Goal: Task Accomplishment & Management: Use online tool/utility

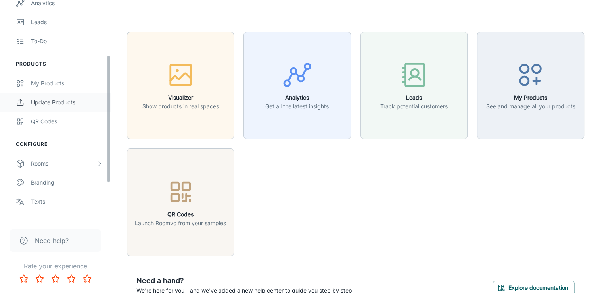
scroll to position [119, 0]
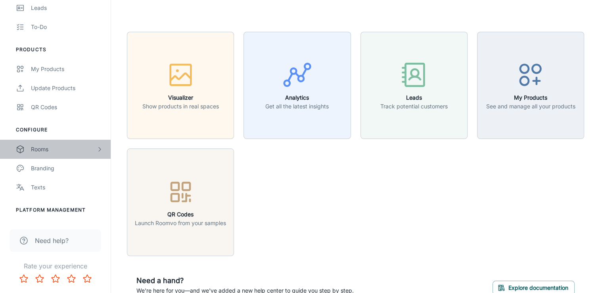
click at [49, 152] on div "Rooms" at bounding box center [63, 149] width 65 height 9
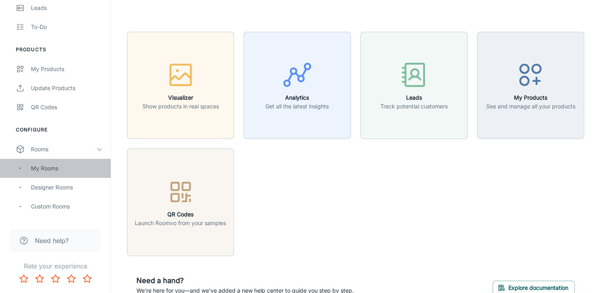
click at [49, 172] on div "My Rooms" at bounding box center [67, 168] width 72 height 9
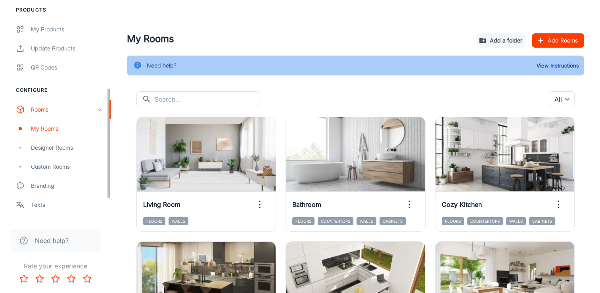
scroll to position [198, 0]
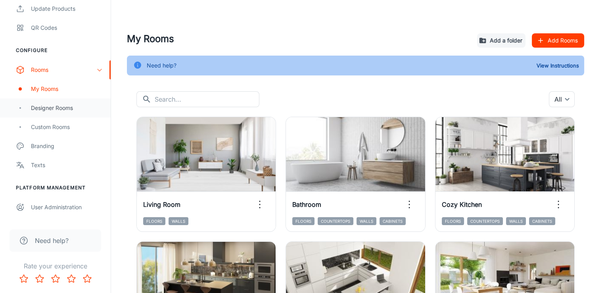
click at [57, 108] on div "Designer Rooms" at bounding box center [67, 108] width 72 height 9
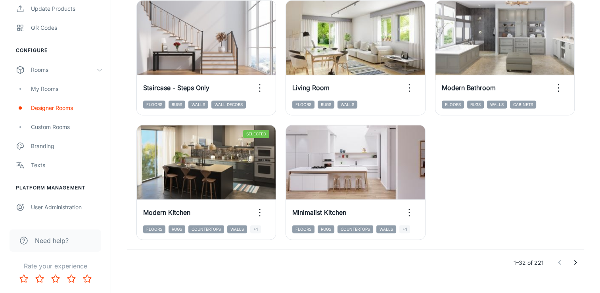
scroll to position [1261, 0]
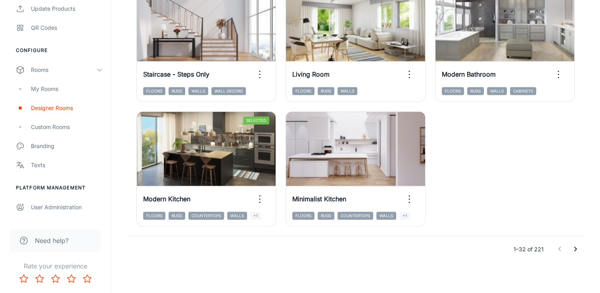
click at [573, 249] on icon "Go to next page" at bounding box center [576, 249] width 10 height 10
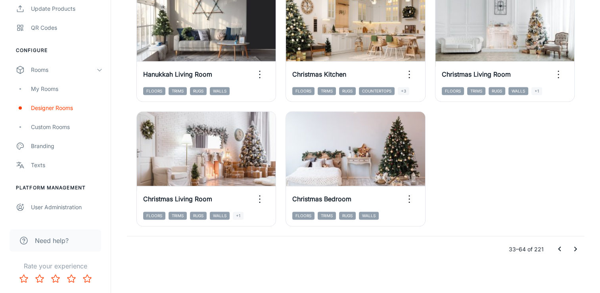
click at [579, 248] on icon "Go to next page" at bounding box center [576, 249] width 10 height 10
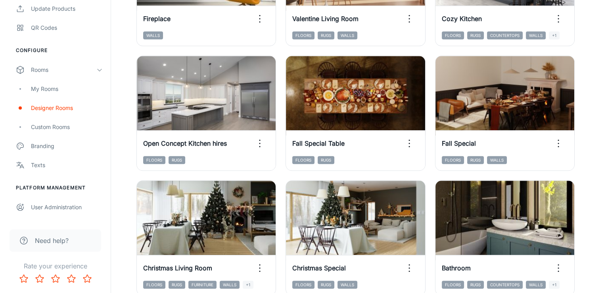
scroll to position [706, 0]
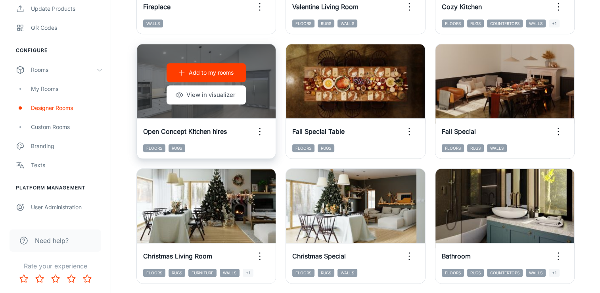
click at [206, 73] on p "Add to my rooms" at bounding box center [211, 72] width 45 height 9
click at [209, 94] on button "View in visualizer" at bounding box center [206, 94] width 79 height 19
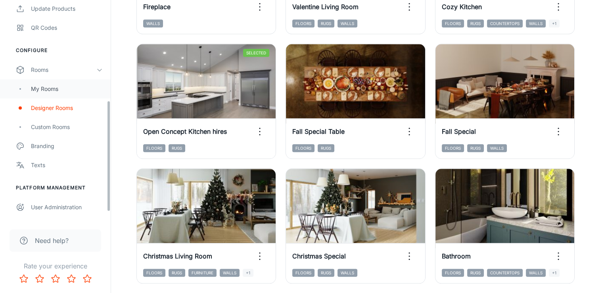
click at [46, 90] on div "My Rooms" at bounding box center [67, 89] width 72 height 9
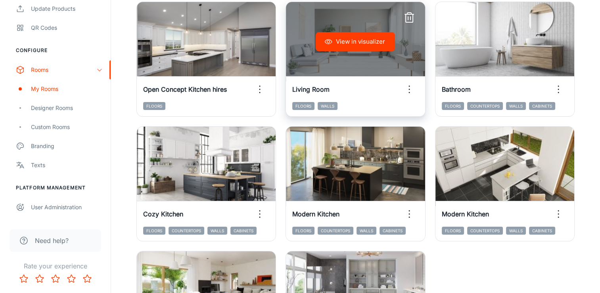
scroll to position [119, 0]
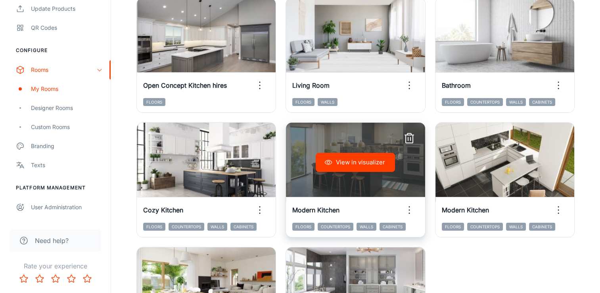
click at [405, 137] on icon "button" at bounding box center [409, 138] width 13 height 13
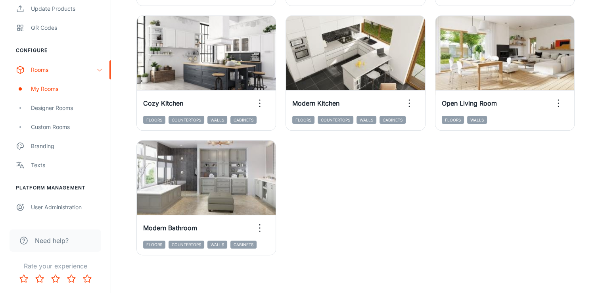
scroll to position [186, 0]
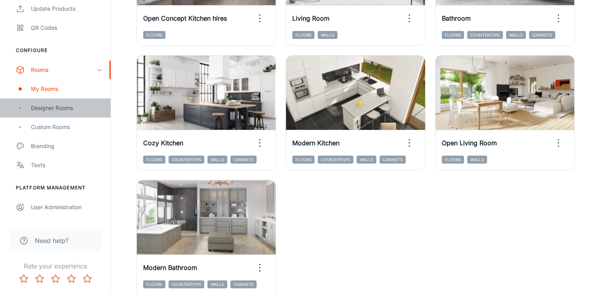
click at [61, 107] on div "Designer Rooms" at bounding box center [67, 108] width 72 height 9
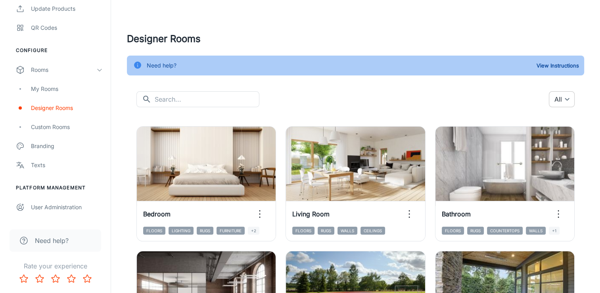
click at [557, 95] on body "International Tile & Stone Richard Howard Engagement Analytics Leads To-do Prod…" at bounding box center [300, 146] width 600 height 293
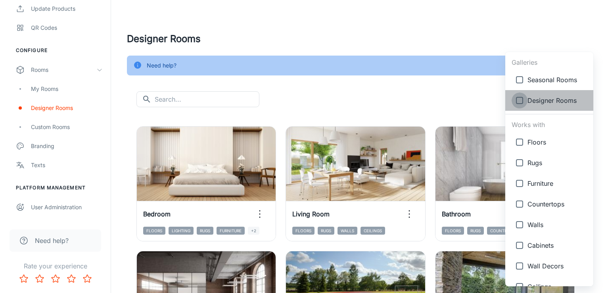
click at [523, 104] on input "checkbox" at bounding box center [520, 100] width 16 height 16
checkbox input "true"
type input "{"type":"gallery","id":4}"
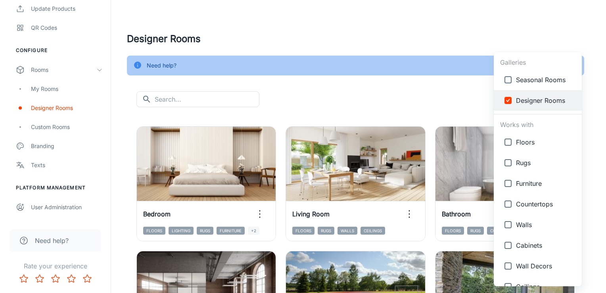
click at [363, 37] on div at bounding box center [303, 146] width 606 height 293
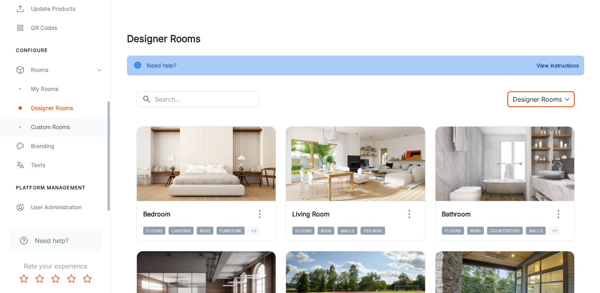
click at [60, 125] on div "Custom Rooms" at bounding box center [67, 127] width 72 height 9
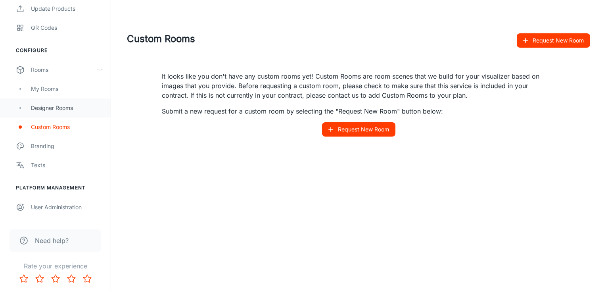
click at [47, 109] on div "Designer Rooms" at bounding box center [67, 108] width 72 height 9
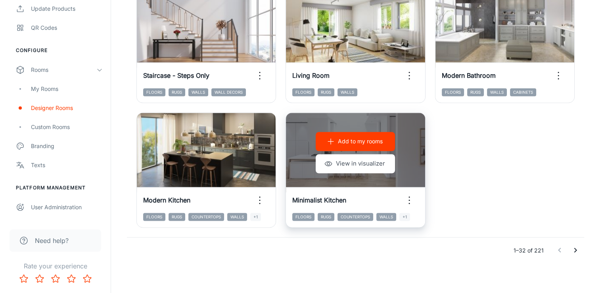
scroll to position [1261, 0]
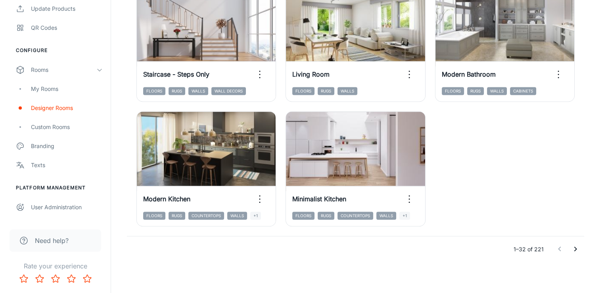
click at [575, 250] on icon "Go to next page" at bounding box center [576, 249] width 10 height 10
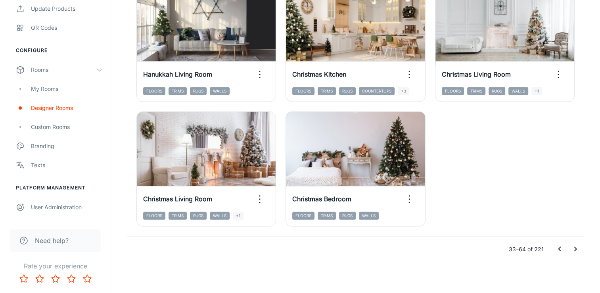
click at [574, 247] on icon "Go to next page" at bounding box center [576, 249] width 10 height 10
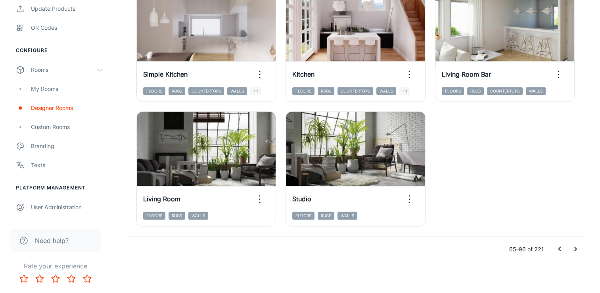
click at [573, 252] on icon "Go to next page" at bounding box center [576, 249] width 10 height 10
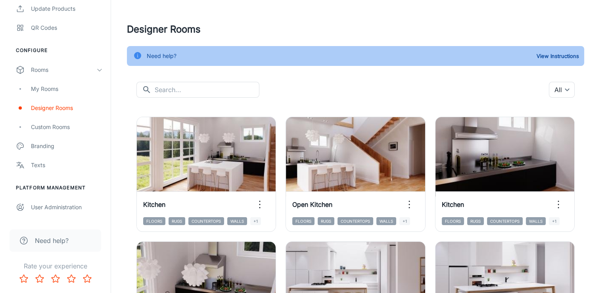
scroll to position [0, 0]
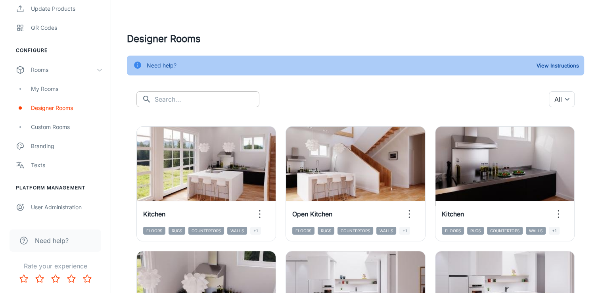
click at [162, 93] on input "text" at bounding box center [207, 99] width 105 height 16
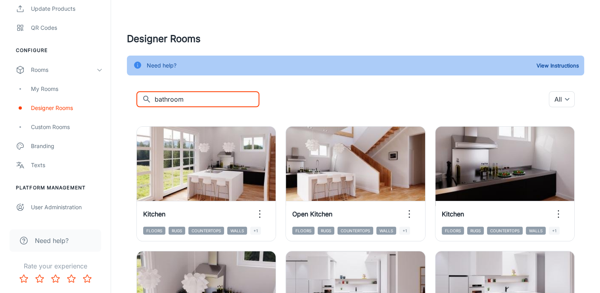
type input "bathroom"
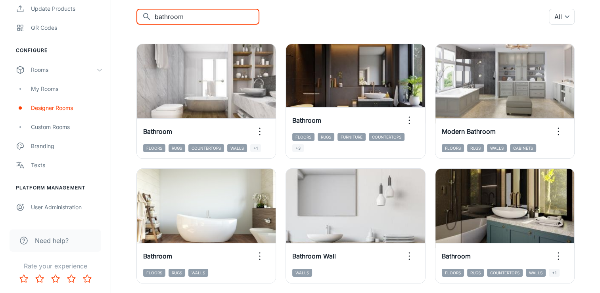
scroll to position [43, 0]
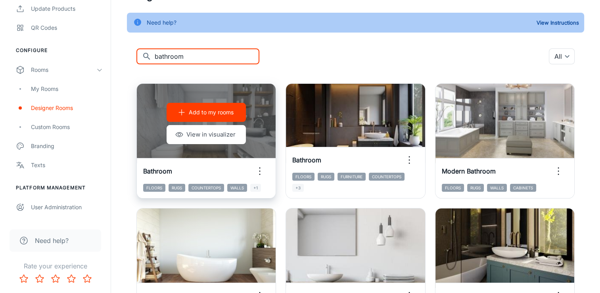
click at [227, 111] on p "Add to my rooms" at bounding box center [211, 112] width 45 height 9
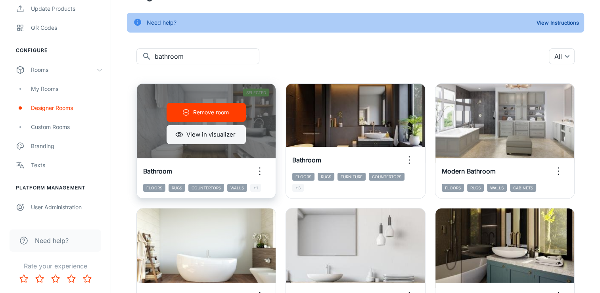
click at [221, 136] on button "View in visualizer" at bounding box center [206, 134] width 79 height 19
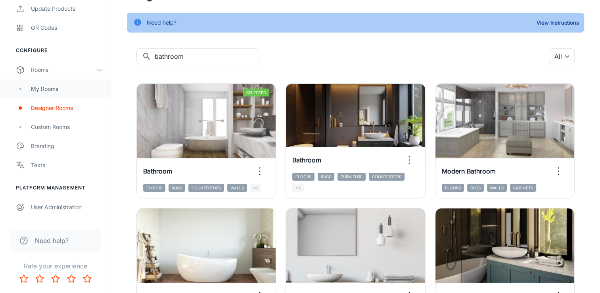
click at [44, 87] on div "My Rooms" at bounding box center [67, 89] width 72 height 9
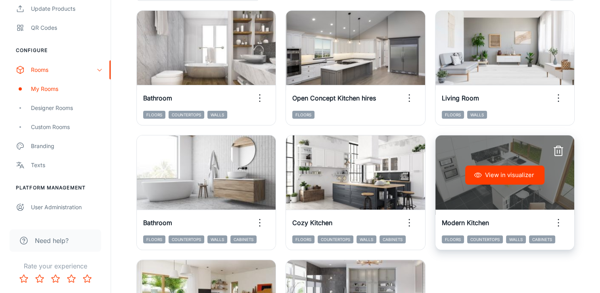
scroll to position [119, 0]
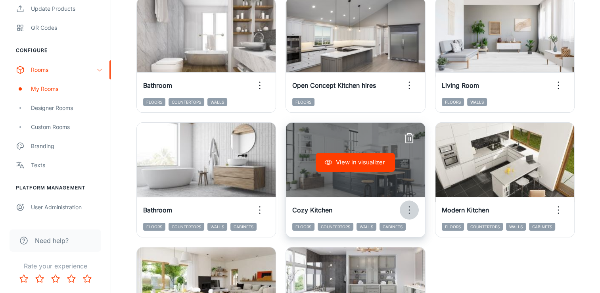
click at [404, 211] on icon "button" at bounding box center [409, 210] width 13 height 13
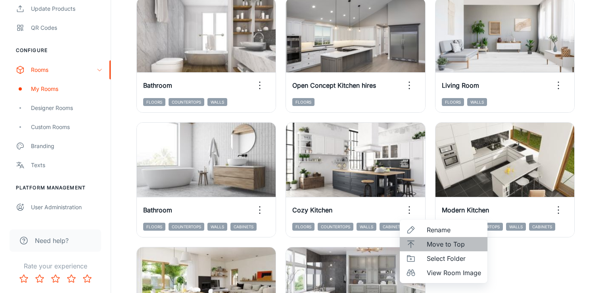
click at [423, 242] on li "Move to Top" at bounding box center [444, 244] width 88 height 14
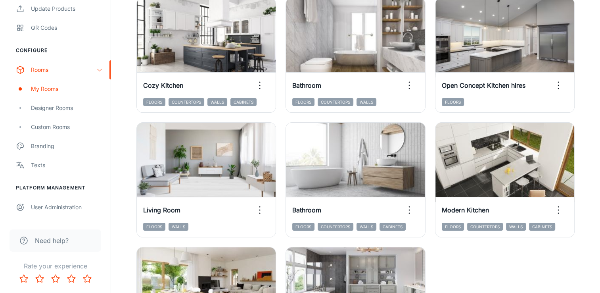
scroll to position [159, 0]
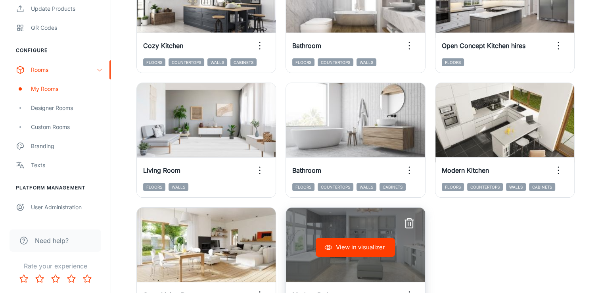
drag, startPoint x: 374, startPoint y: 228, endPoint x: 403, endPoint y: 223, distance: 29.3
click at [403, 223] on div "View in visualizer" at bounding box center [355, 247] width 139 height 79
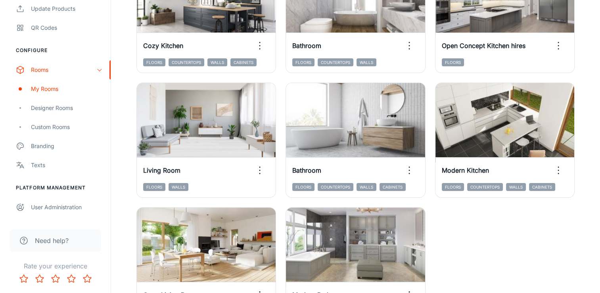
click at [447, 223] on div "View in visualizer Cozy Kitchen Floors Countertops Walls Cabinets View in visua…" at bounding box center [351, 135] width 448 height 374
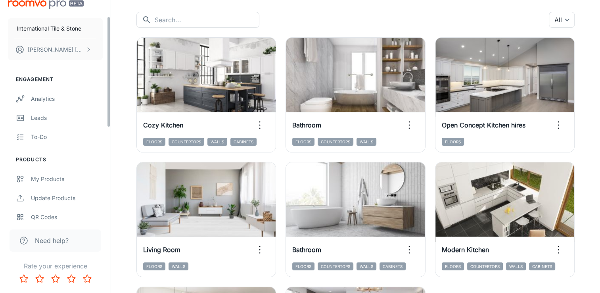
scroll to position [0, 0]
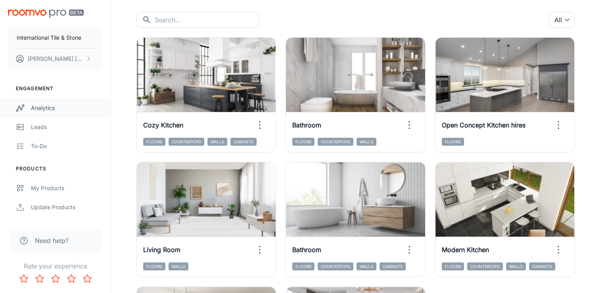
click at [51, 107] on div "Analytics" at bounding box center [67, 108] width 72 height 9
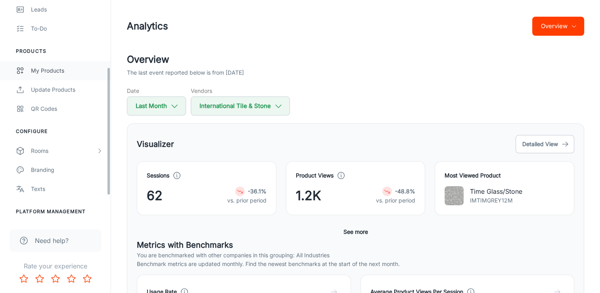
scroll to position [119, 0]
click at [61, 151] on div "Rooms" at bounding box center [63, 149] width 65 height 9
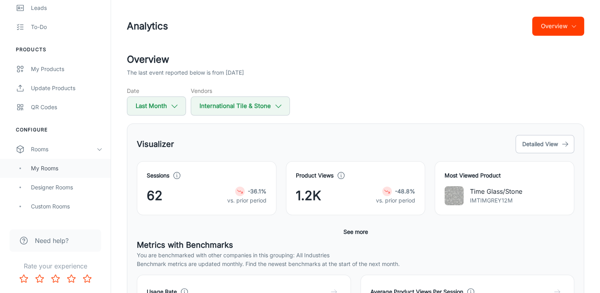
click at [59, 169] on div "My Rooms" at bounding box center [67, 168] width 72 height 9
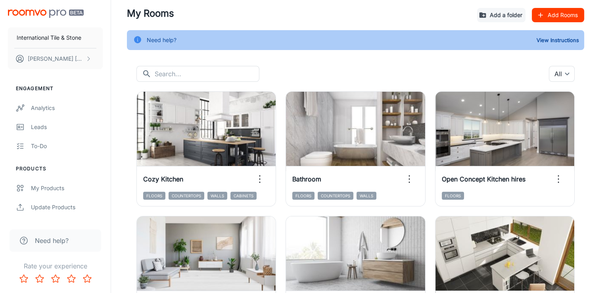
scroll to position [40, 0]
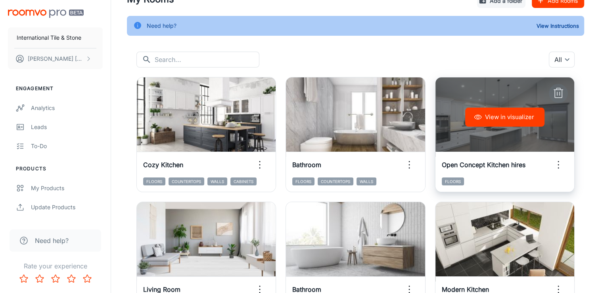
click at [555, 92] on icon "button" at bounding box center [558, 94] width 7 height 8
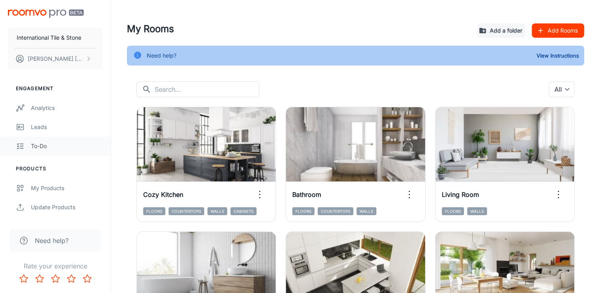
scroll to position [0, 0]
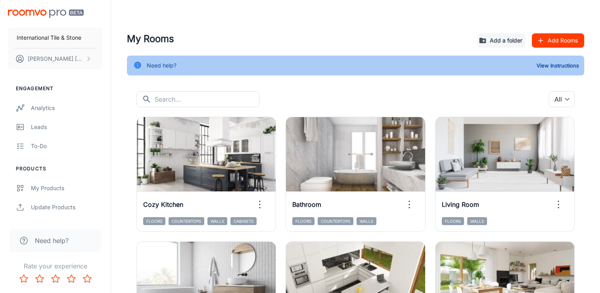
click at [564, 34] on button "Add Rooms" at bounding box center [558, 40] width 52 height 14
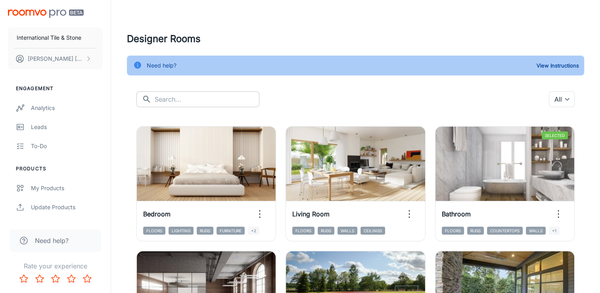
click at [200, 104] on input "text" at bounding box center [207, 99] width 105 height 16
type input "kitchen"
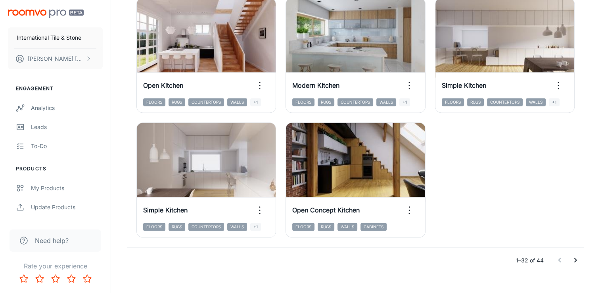
scroll to position [1261, 0]
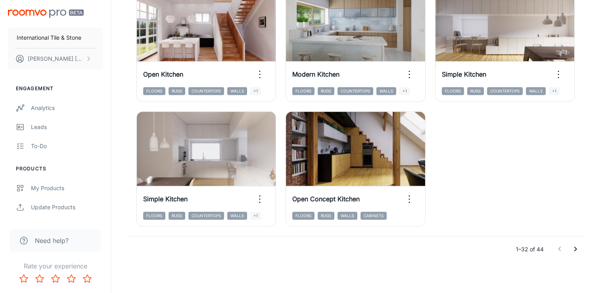
click at [577, 248] on icon "Go to next page" at bounding box center [576, 248] width 3 height 5
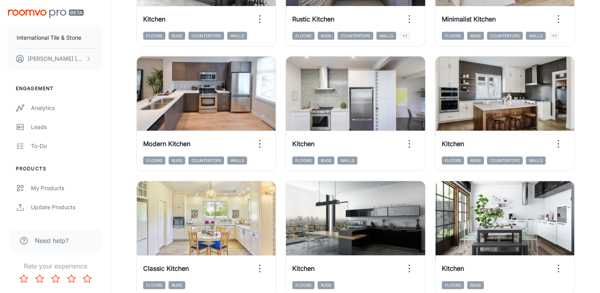
scroll to position [310, 0]
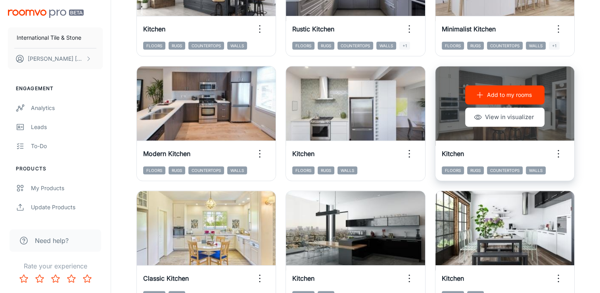
click at [519, 93] on p "Add to my rooms" at bounding box center [509, 94] width 45 height 9
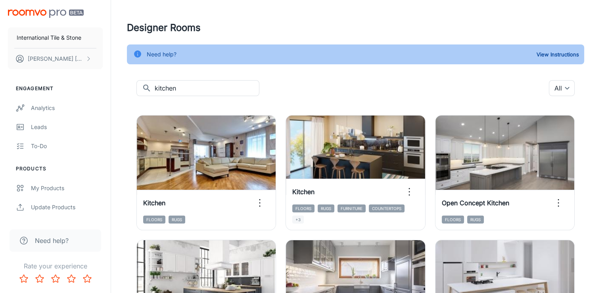
scroll to position [0, 0]
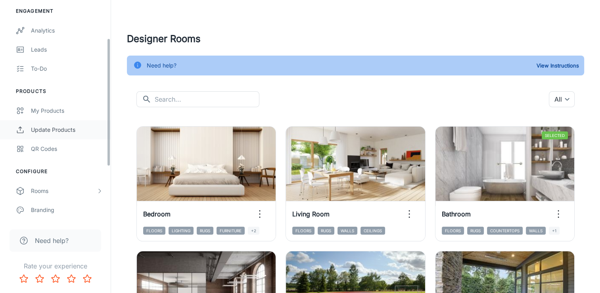
scroll to position [79, 0]
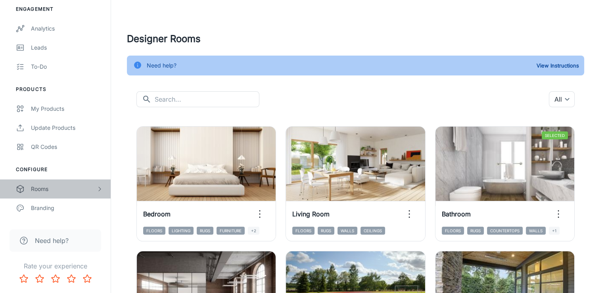
click at [51, 186] on div "Rooms" at bounding box center [63, 189] width 65 height 9
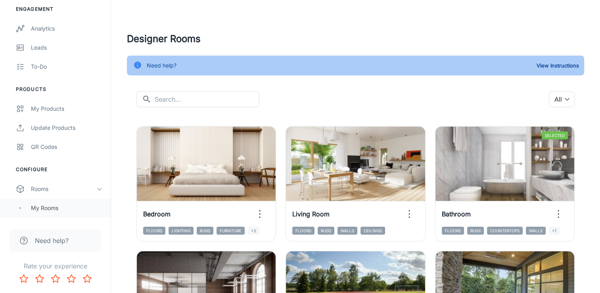
click at [48, 208] on div "My Rooms" at bounding box center [67, 208] width 72 height 9
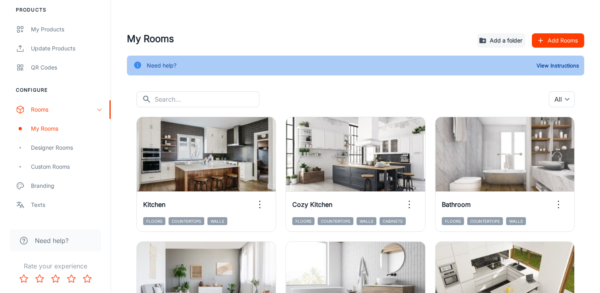
click at [570, 41] on button "Add Rooms" at bounding box center [558, 40] width 52 height 14
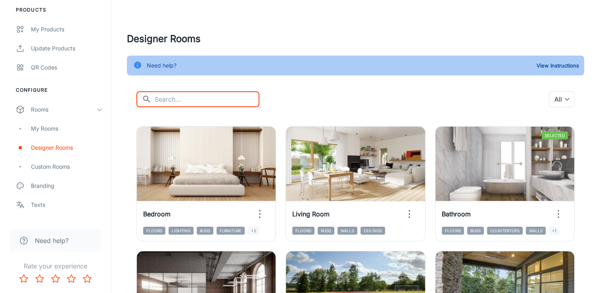
click at [181, 99] on input "text" at bounding box center [207, 99] width 105 height 16
type input "kitchen"
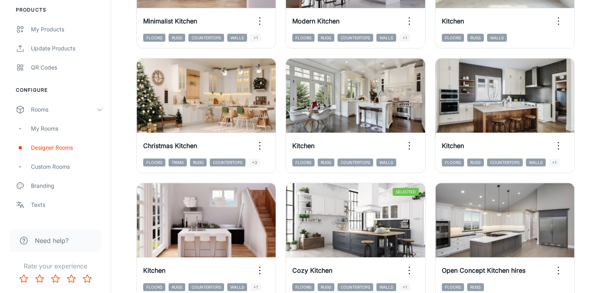
scroll to position [357, 0]
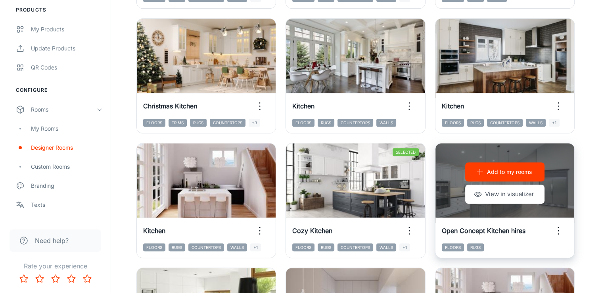
click at [560, 234] on icon "button" at bounding box center [558, 230] width 13 height 13
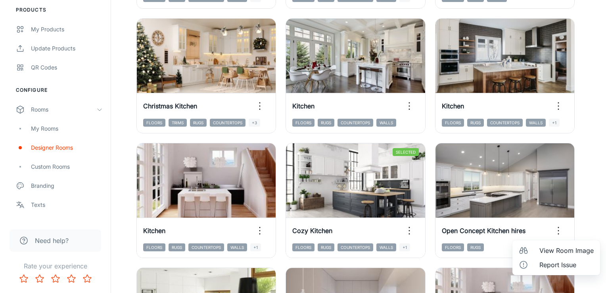
click at [597, 180] on div at bounding box center [303, 146] width 606 height 293
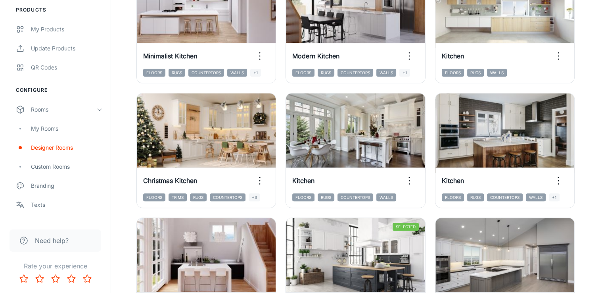
scroll to position [238, 0]
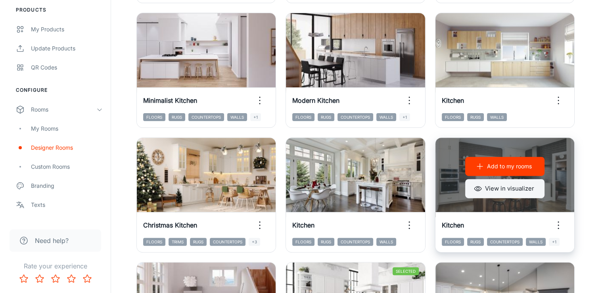
click at [519, 190] on button "View in visualizer" at bounding box center [504, 188] width 79 height 19
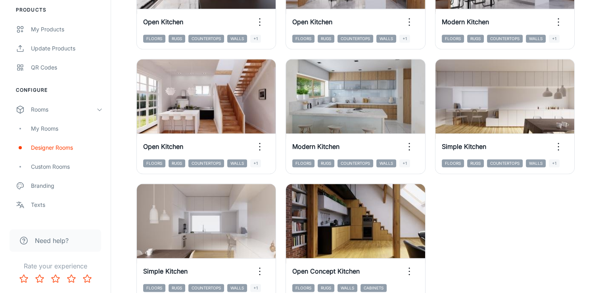
scroll to position [1190, 0]
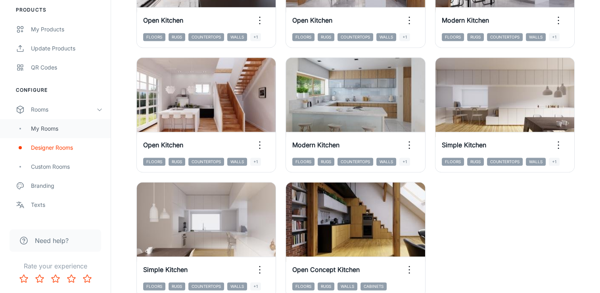
click at [39, 128] on div "My Rooms" at bounding box center [67, 128] width 72 height 9
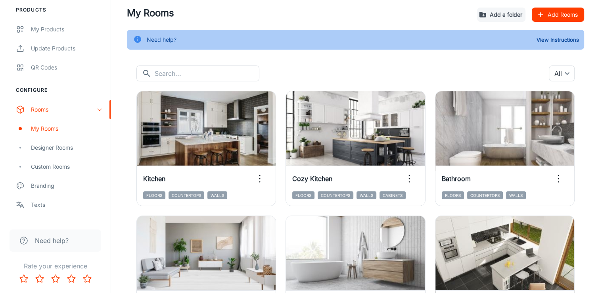
scroll to position [40, 0]
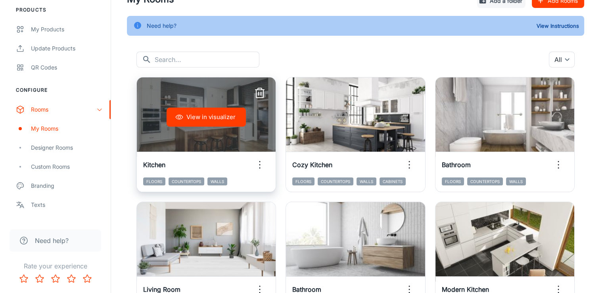
click at [258, 94] on icon "button" at bounding box center [260, 93] width 13 height 13
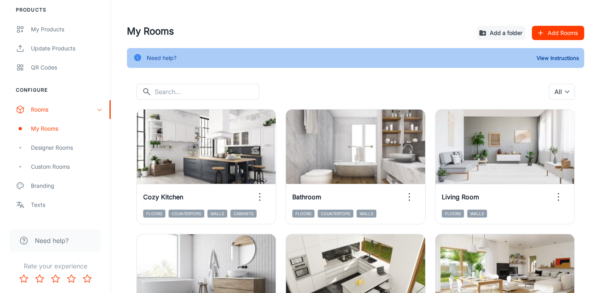
scroll to position [0, 0]
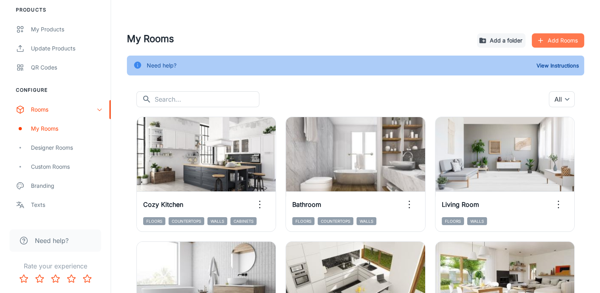
click at [550, 43] on button "Add Rooms" at bounding box center [558, 40] width 52 height 14
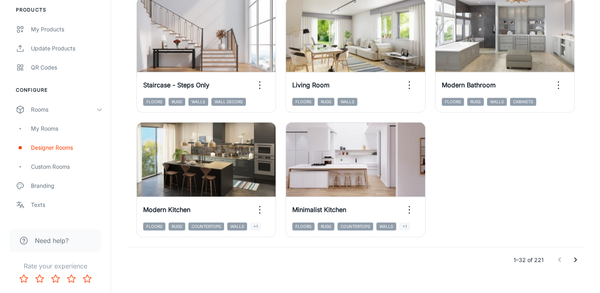
scroll to position [1261, 0]
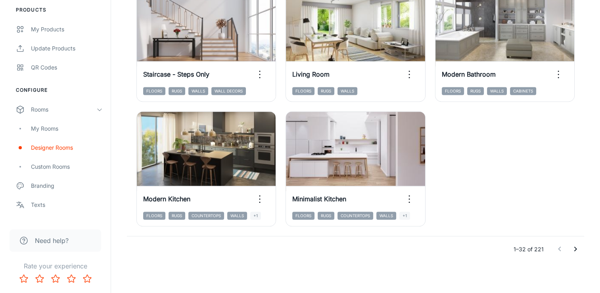
click at [573, 247] on icon "Go to next page" at bounding box center [576, 249] width 10 height 10
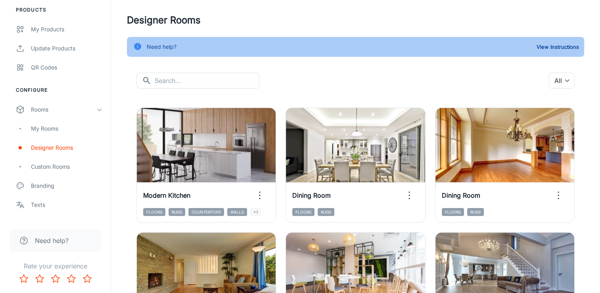
scroll to position [2, 0]
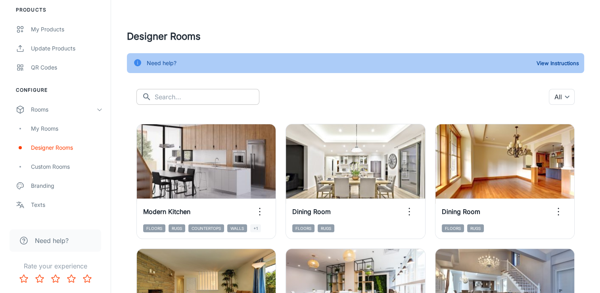
click at [209, 96] on input "text" at bounding box center [207, 97] width 105 height 16
type input "kitchen"
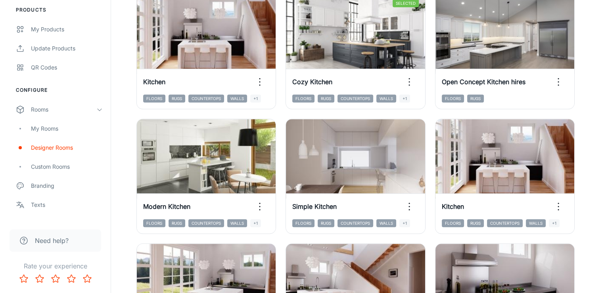
scroll to position [518, 0]
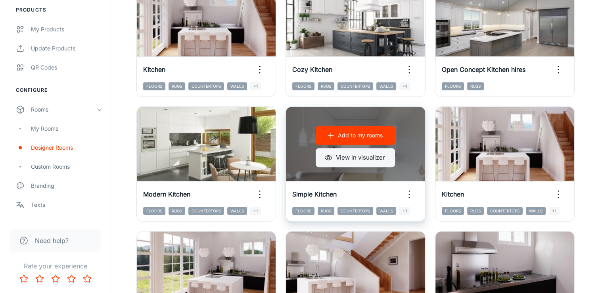
click at [373, 161] on button "View in visualizer" at bounding box center [355, 157] width 79 height 19
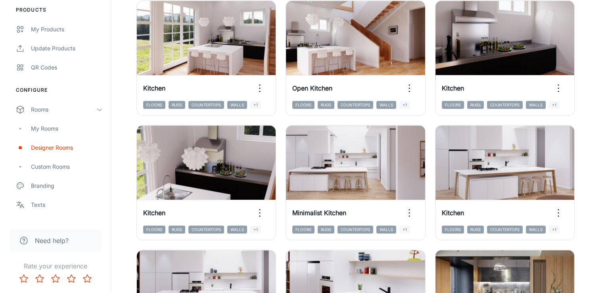
scroll to position [756, 0]
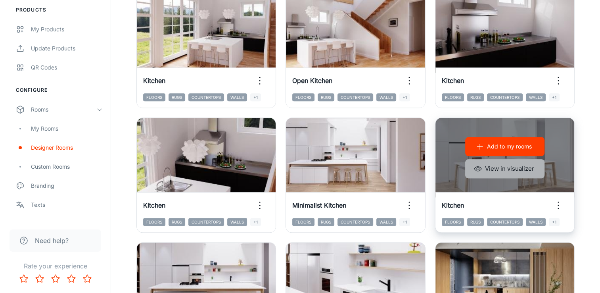
click at [516, 171] on button "View in visualizer" at bounding box center [504, 168] width 79 height 19
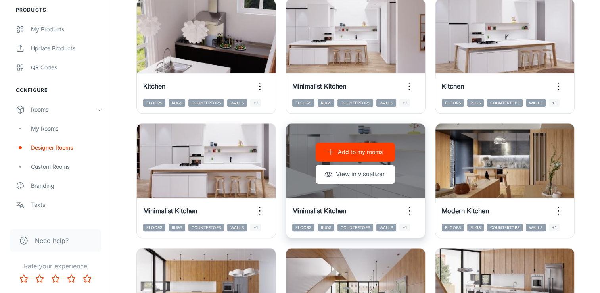
scroll to position [915, 0]
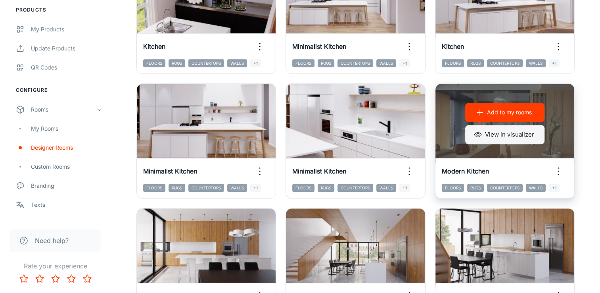
click at [511, 140] on button "View in visualizer" at bounding box center [504, 134] width 79 height 19
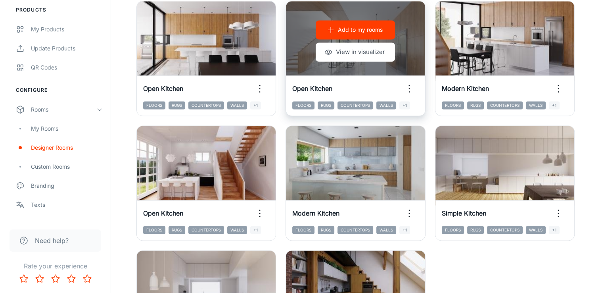
scroll to position [1153, 0]
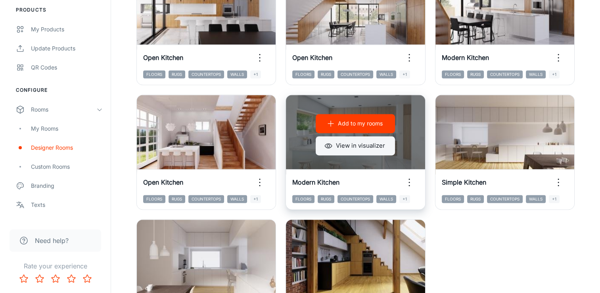
click at [376, 148] on button "View in visualizer" at bounding box center [355, 145] width 79 height 19
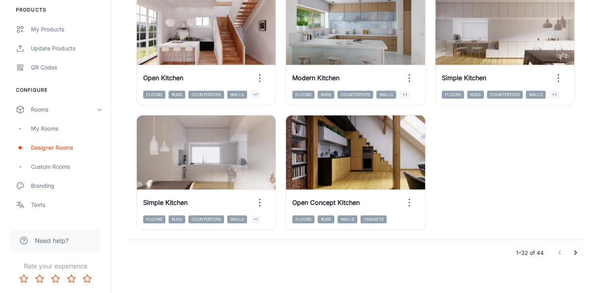
scroll to position [1261, 0]
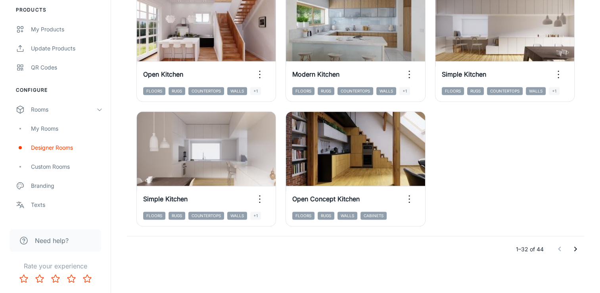
click at [574, 248] on icon "Go to next page" at bounding box center [576, 249] width 10 height 10
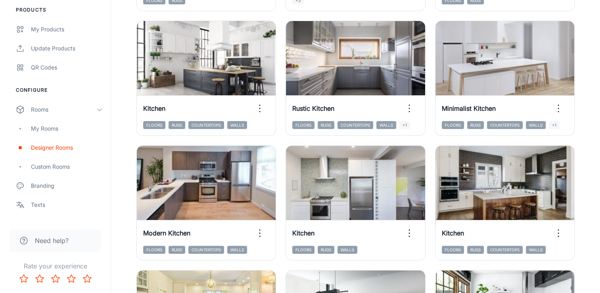
scroll to position [190, 0]
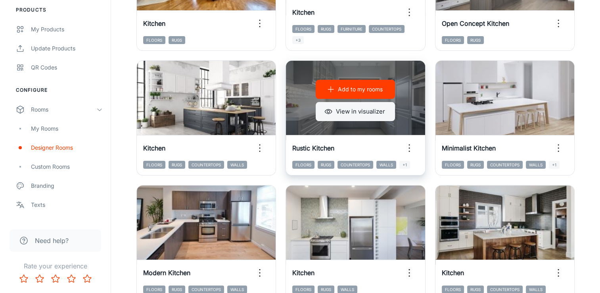
click at [368, 109] on button "View in visualizer" at bounding box center [355, 111] width 79 height 19
click at [370, 90] on p "Add to my rooms" at bounding box center [360, 89] width 45 height 9
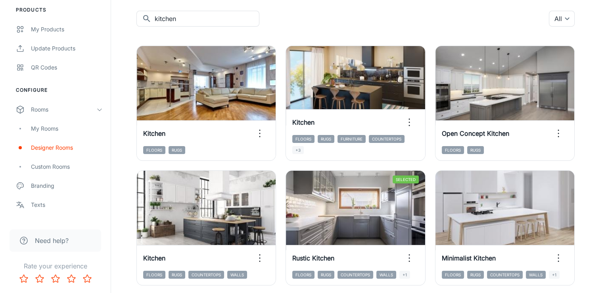
scroll to position [71, 0]
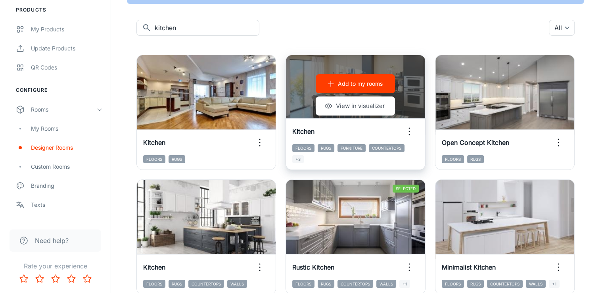
click at [378, 83] on p "Add to my rooms" at bounding box center [360, 83] width 45 height 9
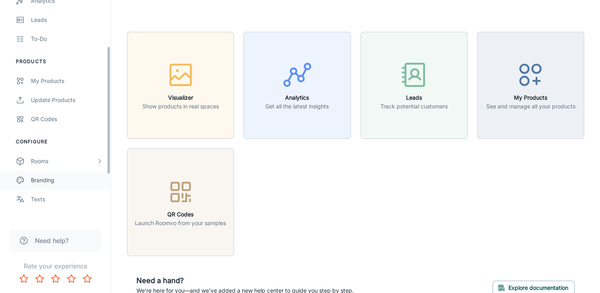
scroll to position [119, 0]
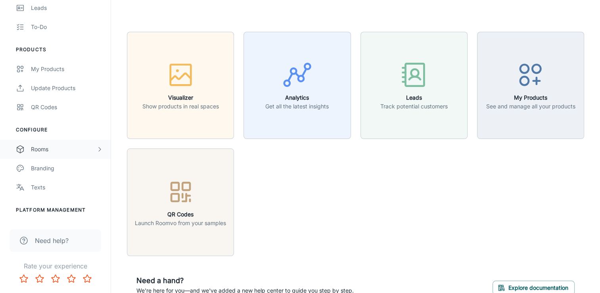
click at [51, 147] on div "Rooms" at bounding box center [63, 149] width 65 height 9
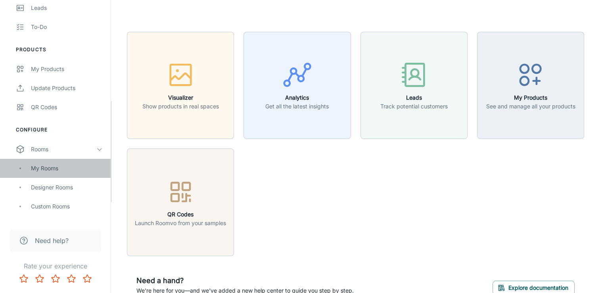
click at [37, 173] on div "My Rooms" at bounding box center [55, 168] width 111 height 19
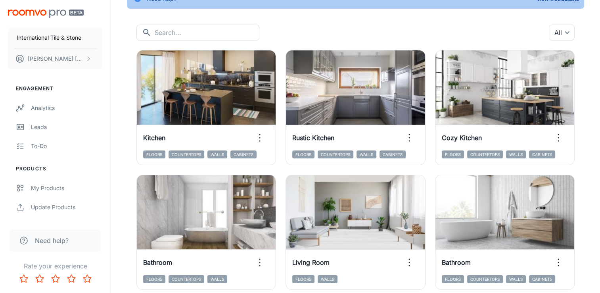
scroll to position [79, 0]
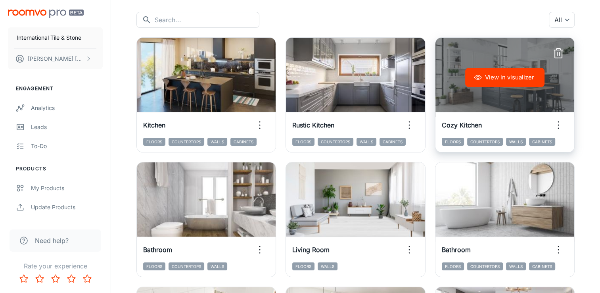
click at [560, 129] on icon "button" at bounding box center [558, 125] width 13 height 13
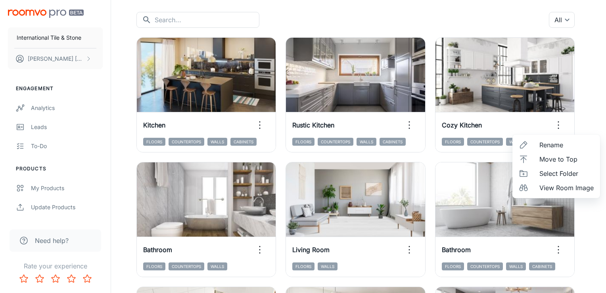
click at [556, 160] on span "Move to Top" at bounding box center [567, 159] width 54 height 10
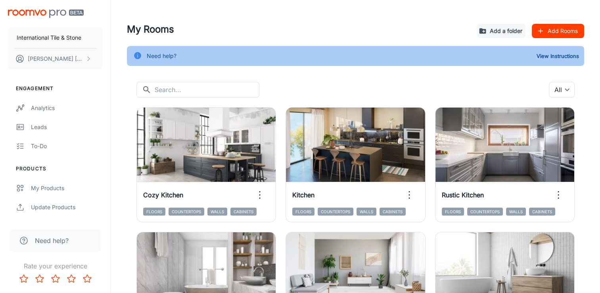
scroll to position [0, 0]
